Goal: Task Accomplishment & Management: Use online tool/utility

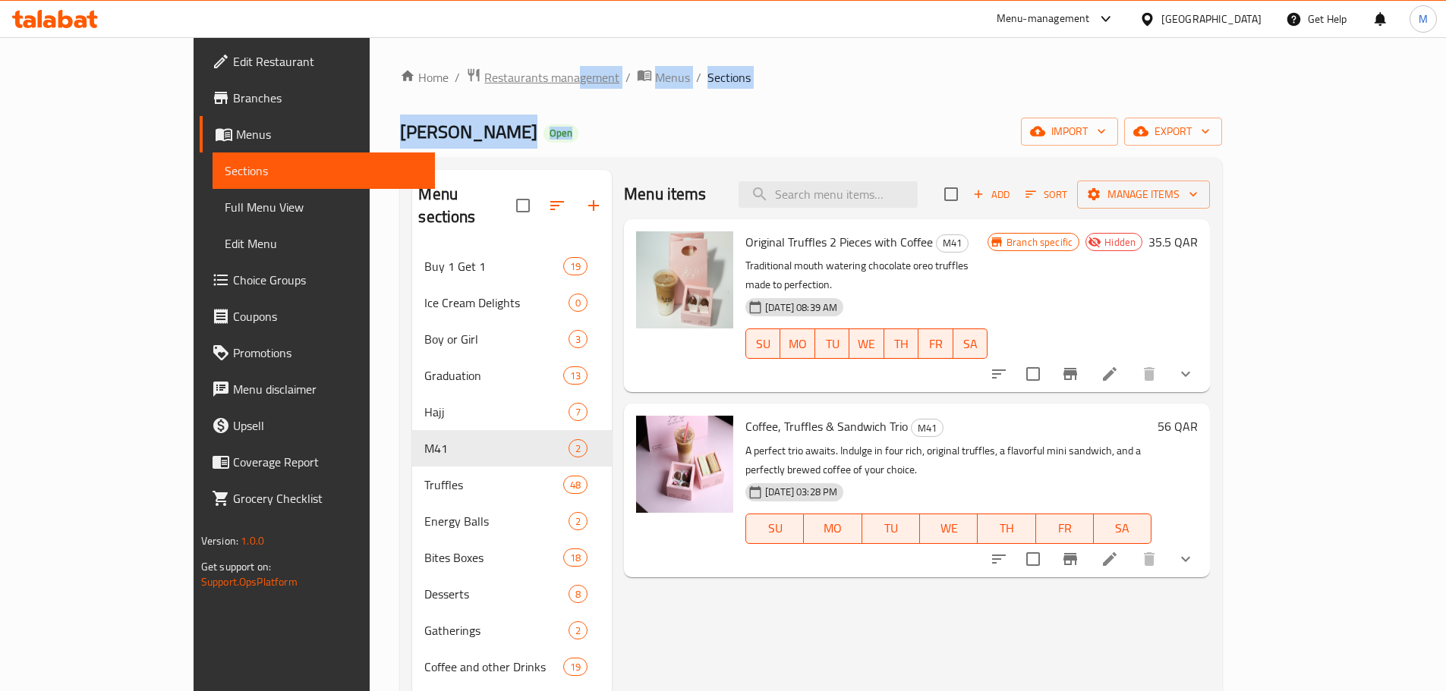
click at [484, 85] on span "Restaurants management" at bounding box center [551, 77] width 135 height 18
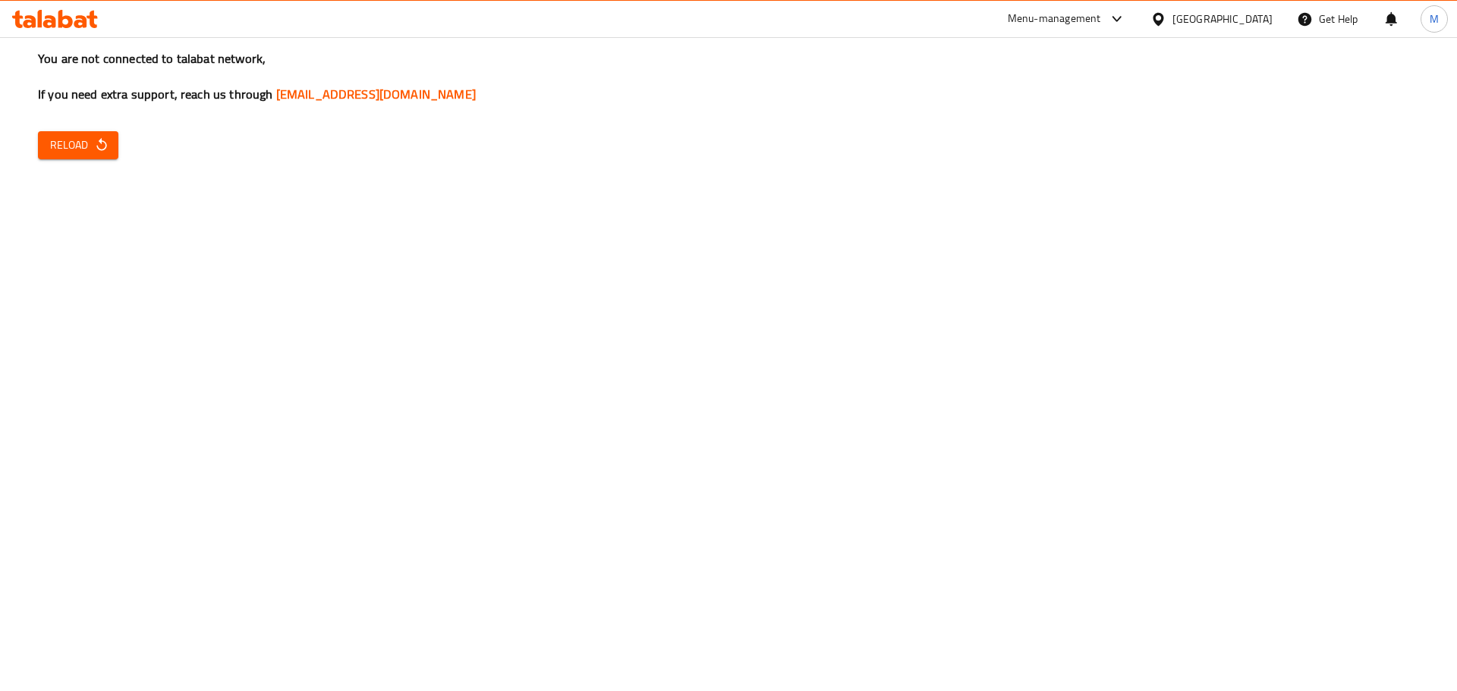
click at [97, 132] on button "Reload" at bounding box center [78, 145] width 80 height 28
click at [100, 141] on icon "button" at bounding box center [101, 144] width 10 height 13
click at [69, 152] on button "Reload" at bounding box center [78, 145] width 80 height 28
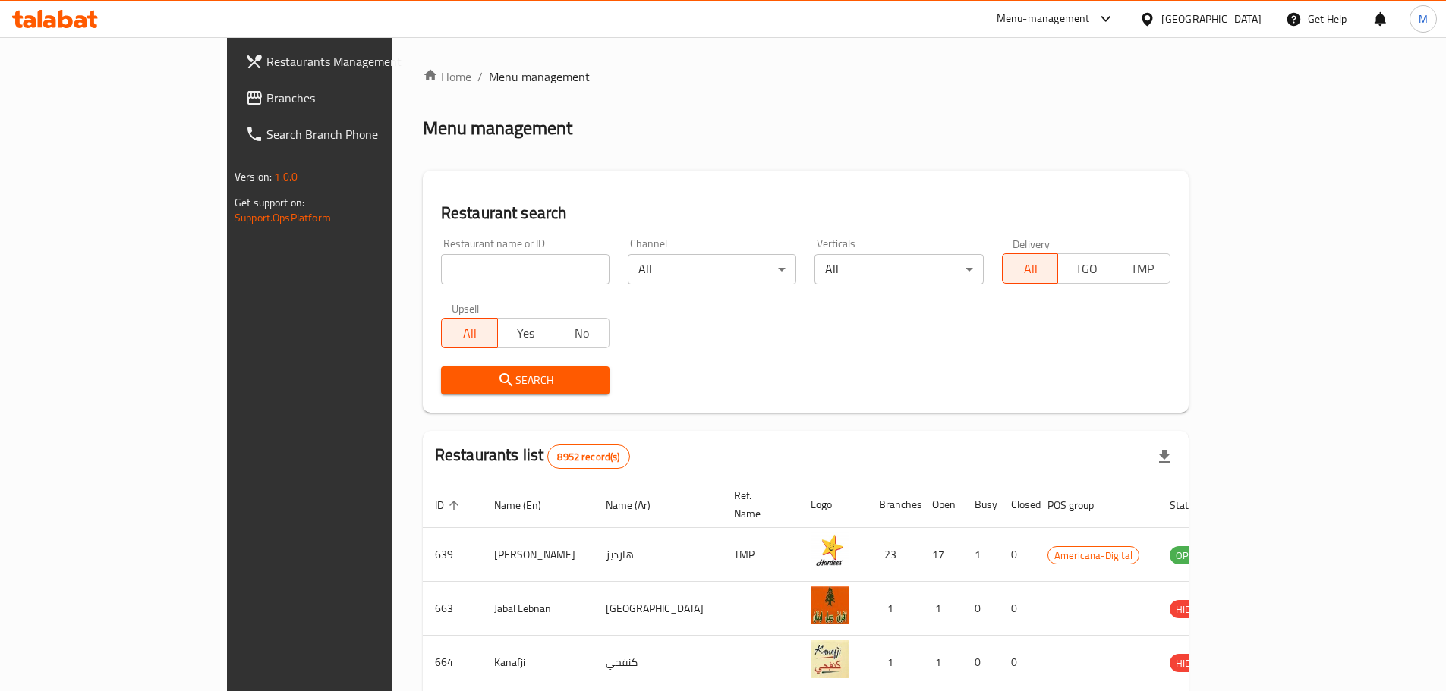
click at [441, 266] on input "search" at bounding box center [525, 269] width 168 height 30
type input "chix"
click button "Search" at bounding box center [525, 381] width 168 height 28
